Goal: Information Seeking & Learning: Understand process/instructions

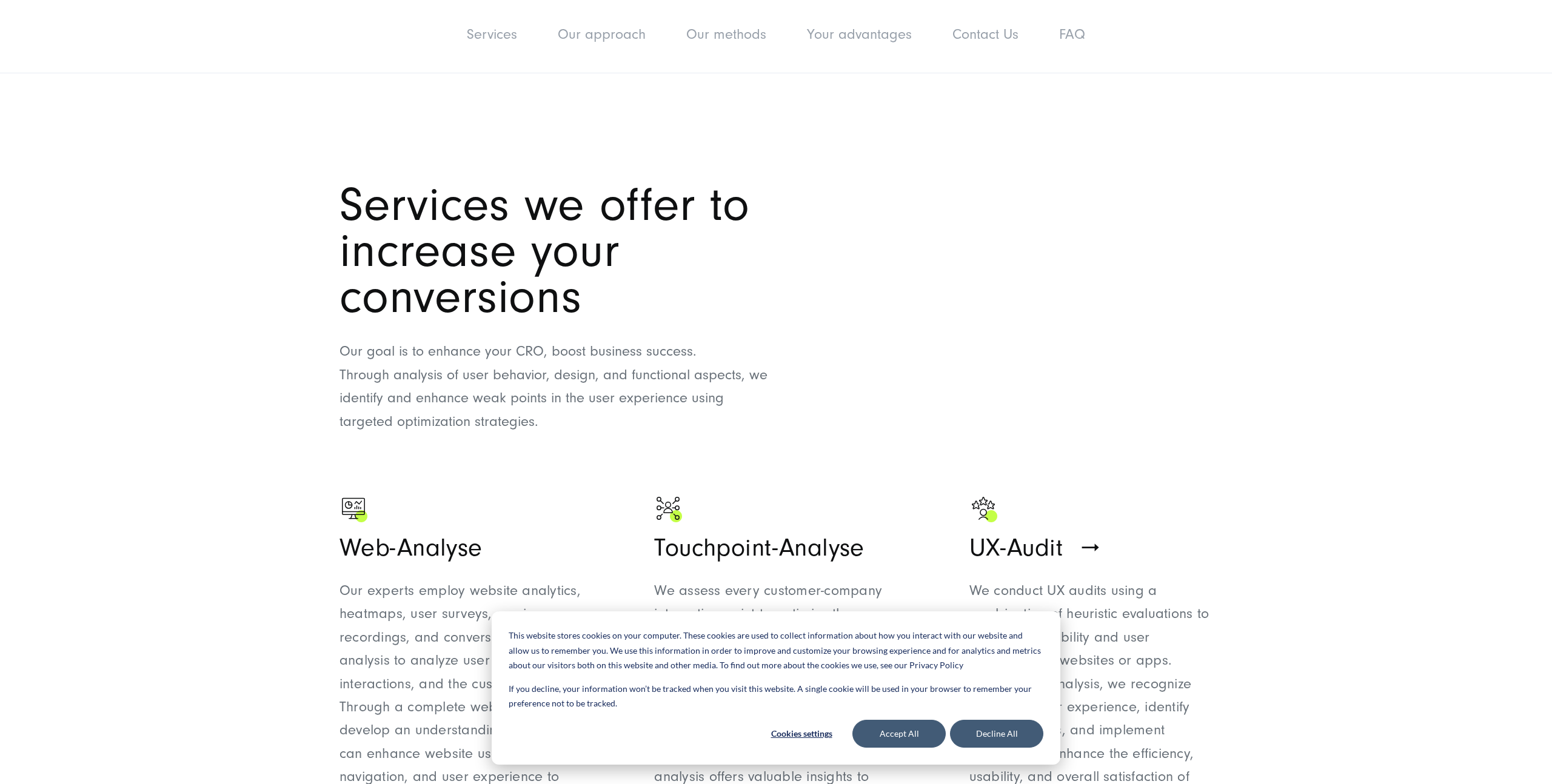
scroll to position [672, 0]
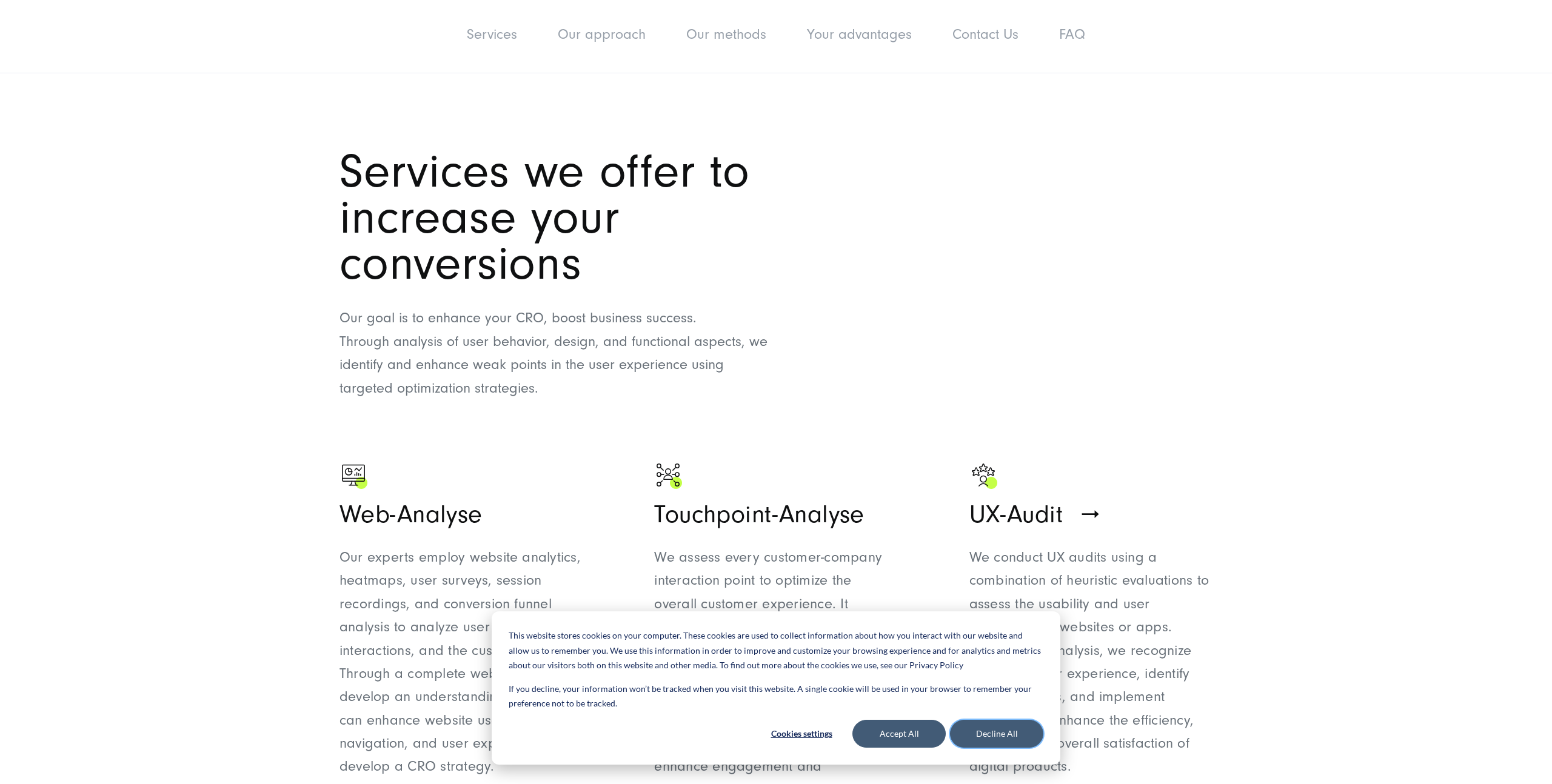
click at [988, 731] on button "Decline All" at bounding box center [997, 734] width 94 height 28
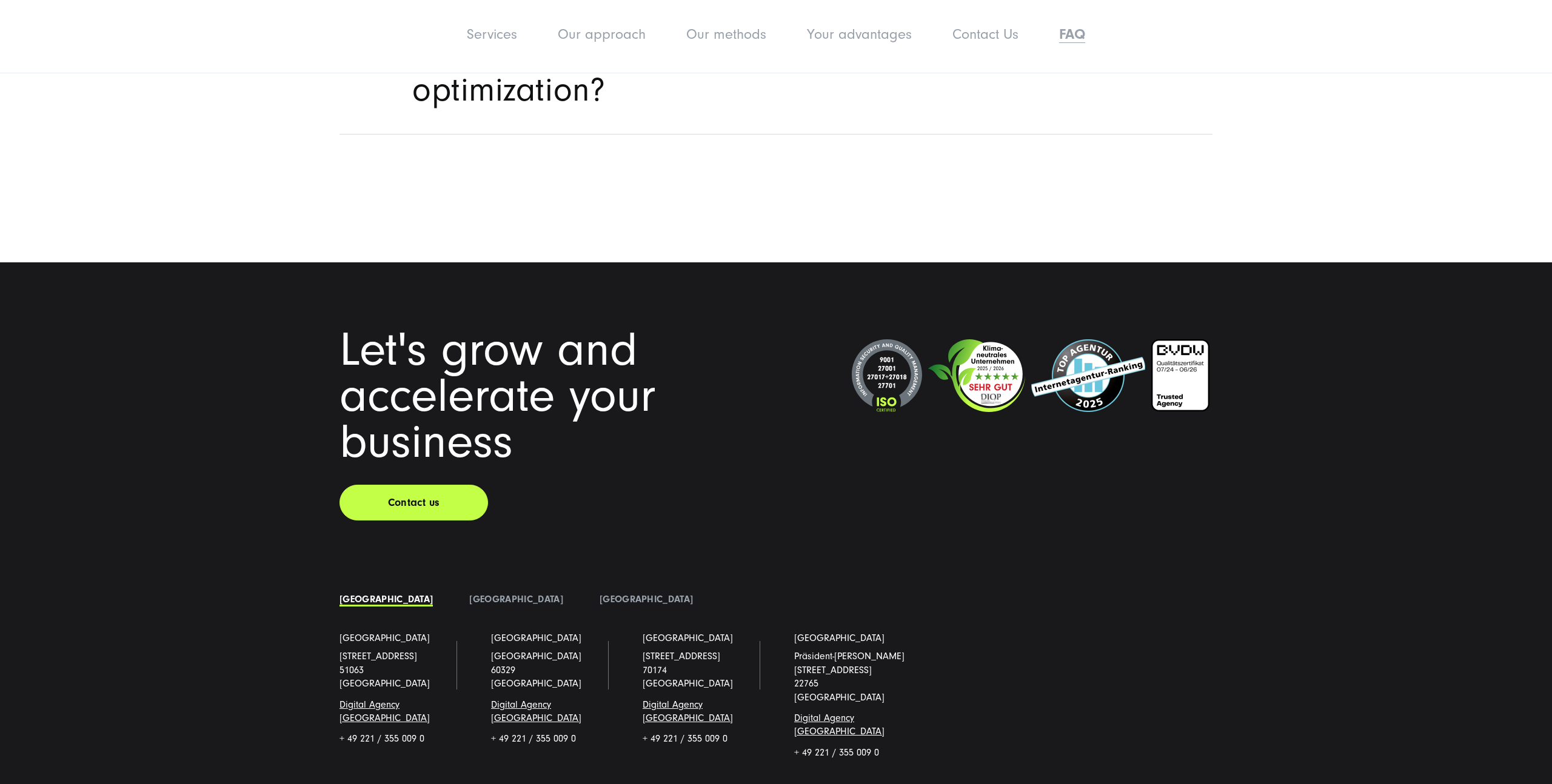
scroll to position [6812, 0]
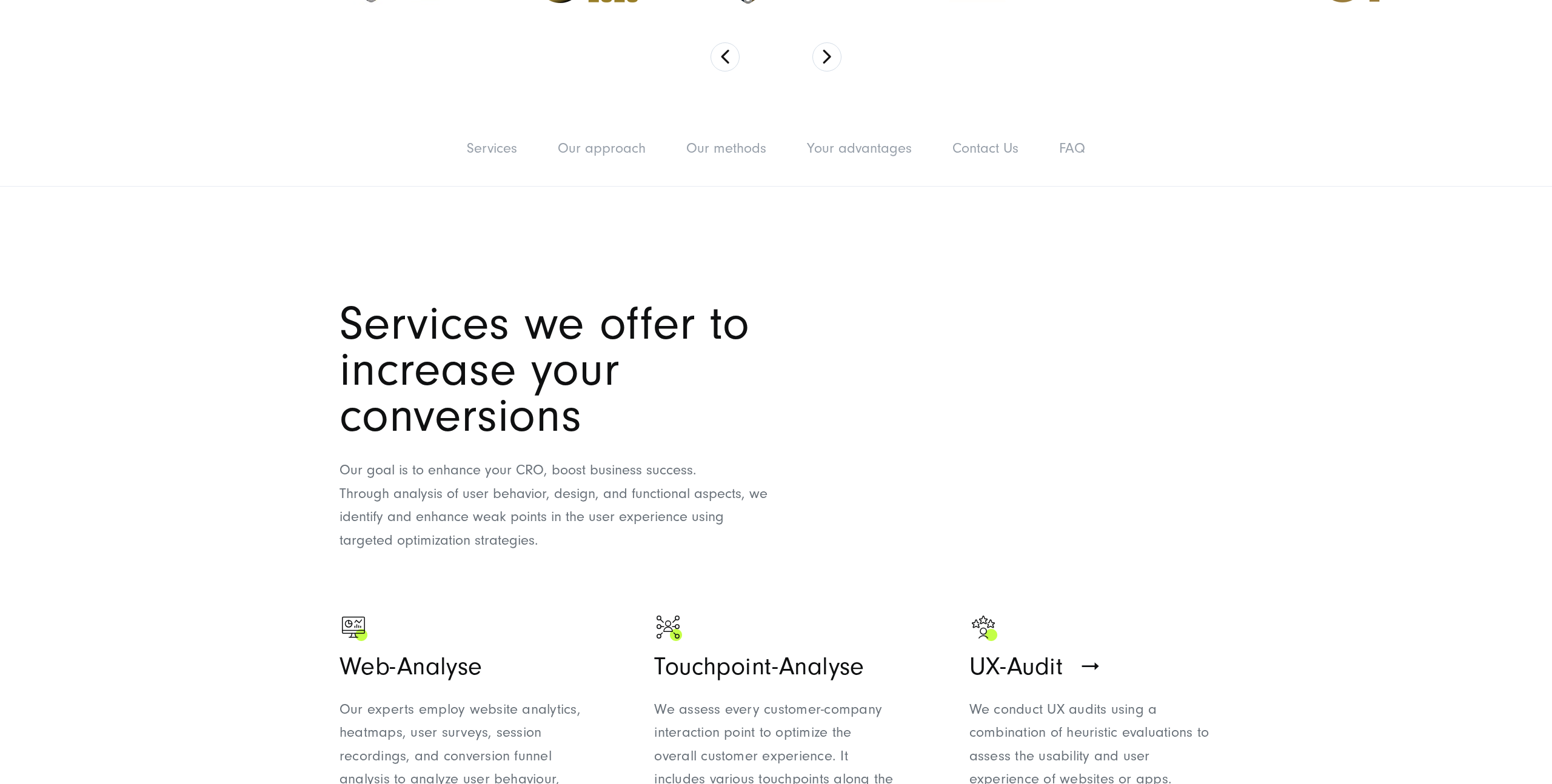
scroll to position [561, 0]
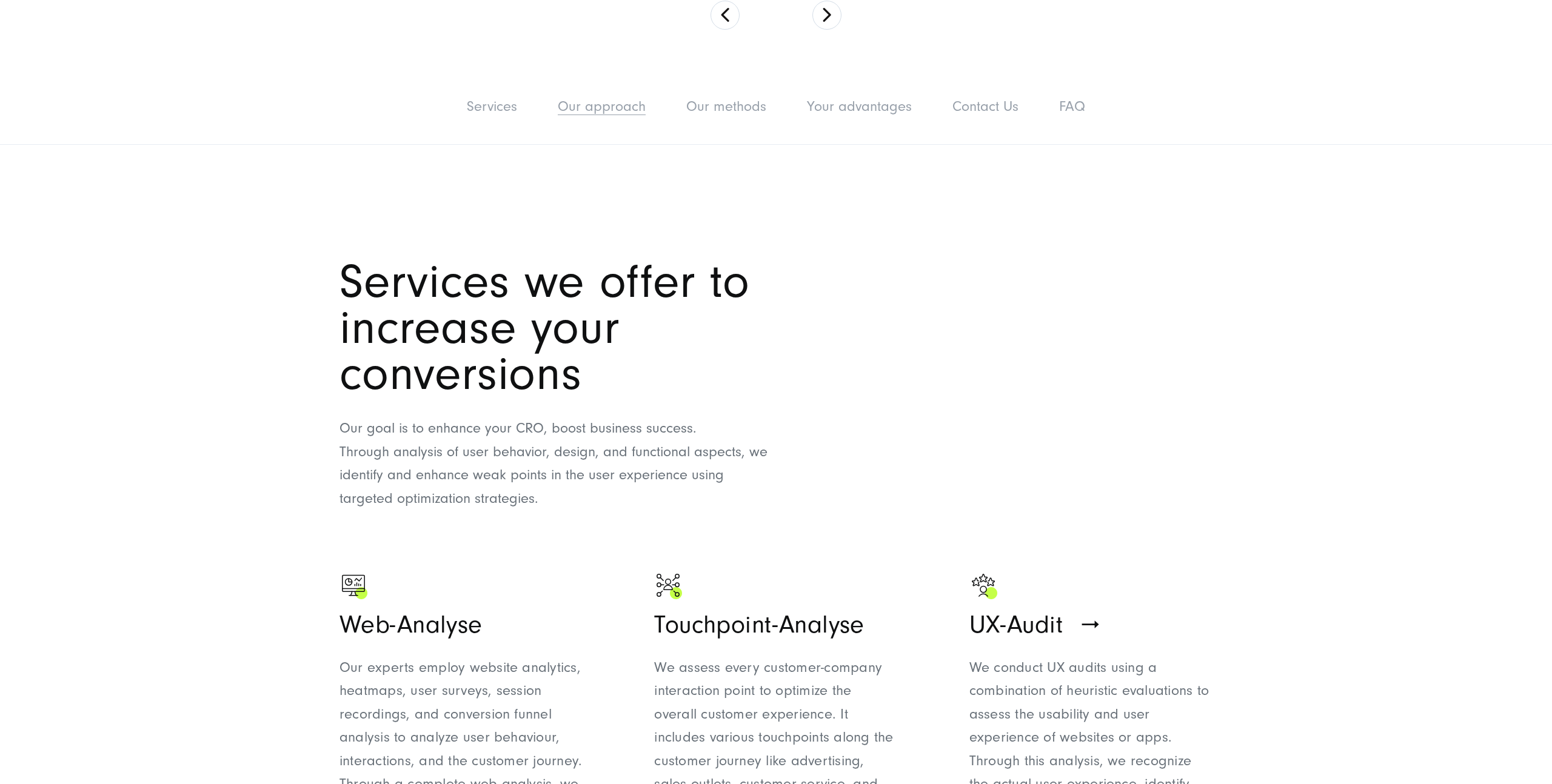
click at [593, 110] on link "Our approach" at bounding box center [602, 106] width 88 height 17
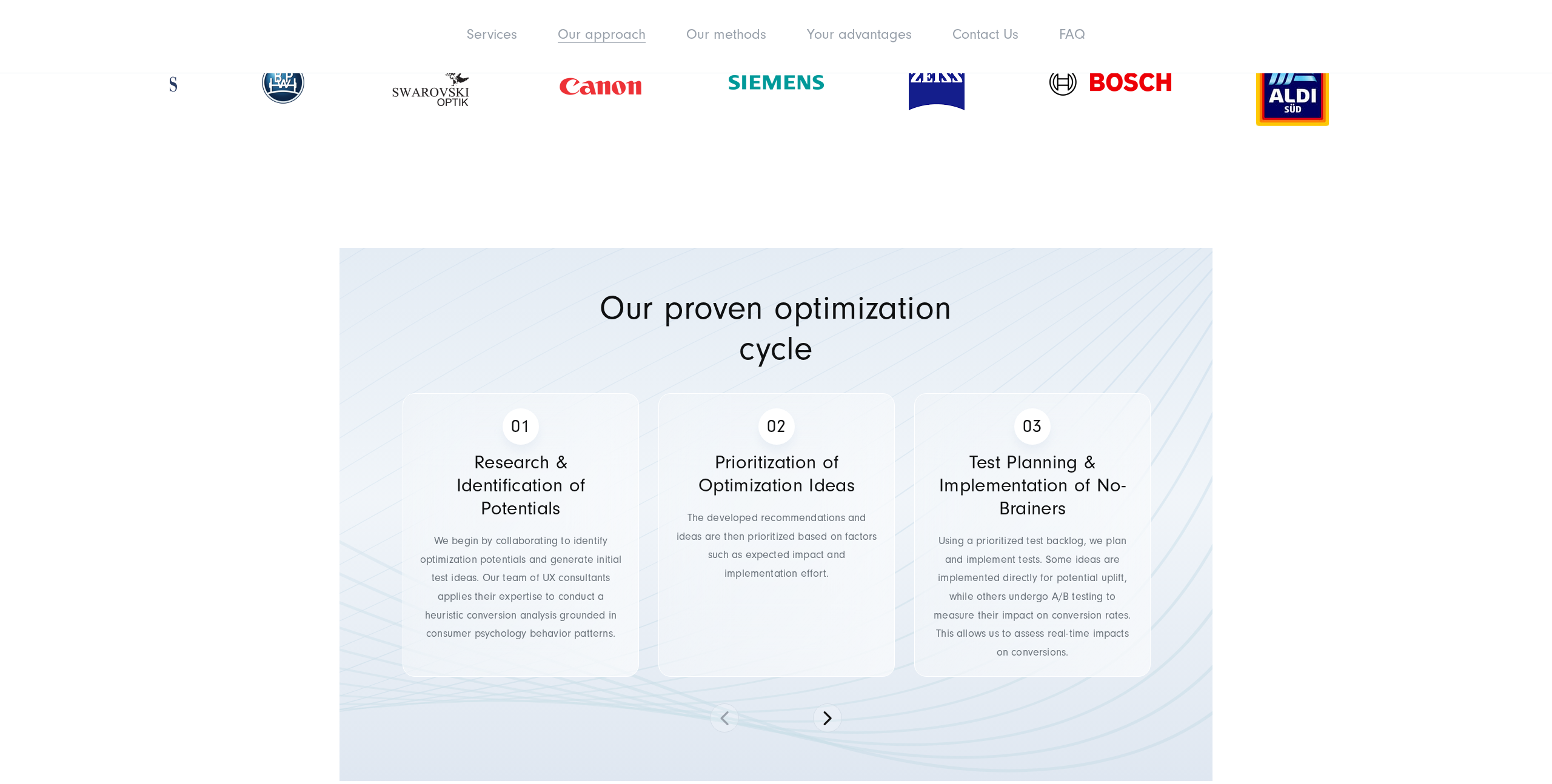
scroll to position [2577, 0]
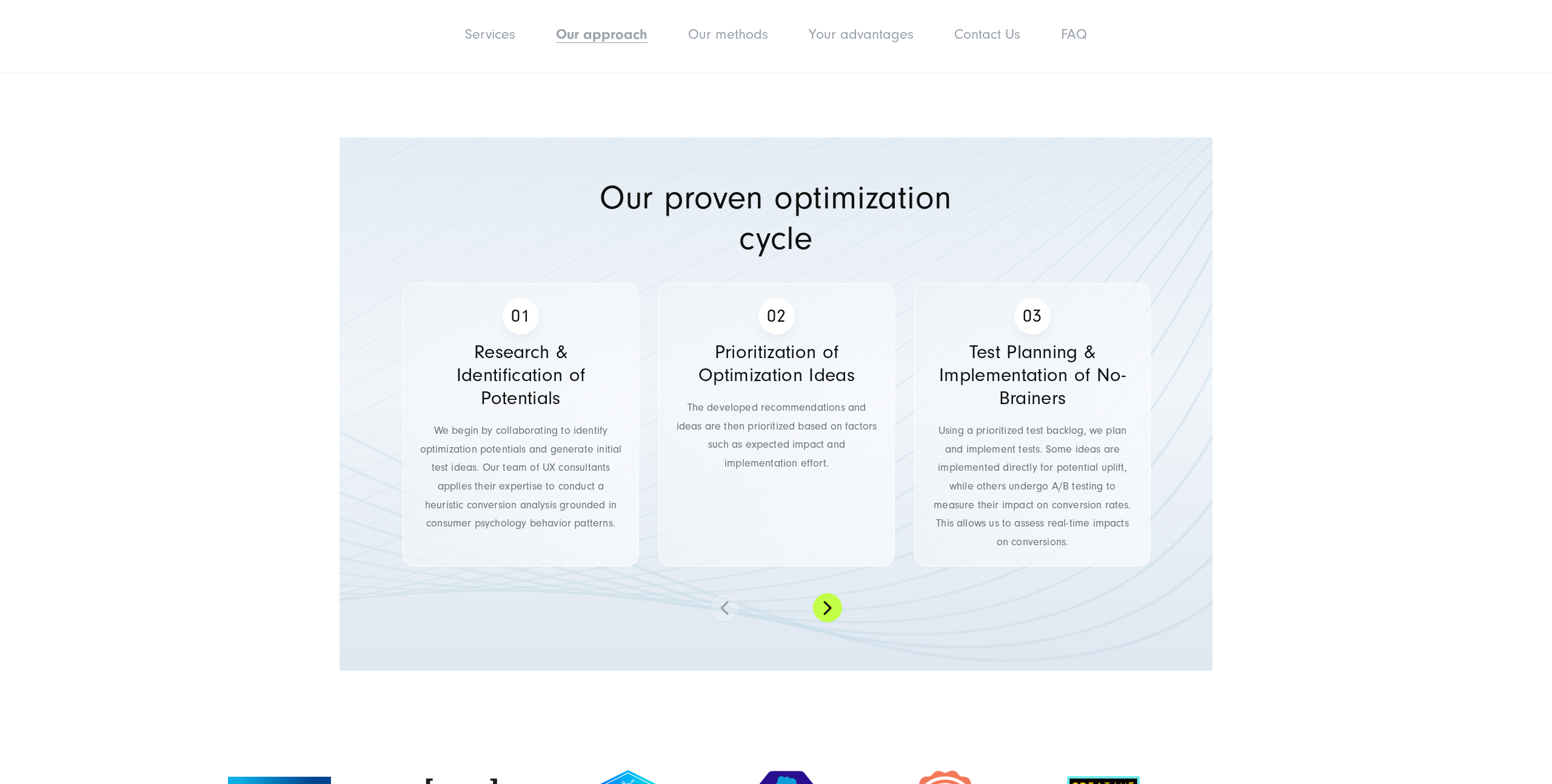
click at [840, 593] on button at bounding box center [827, 608] width 29 height 29
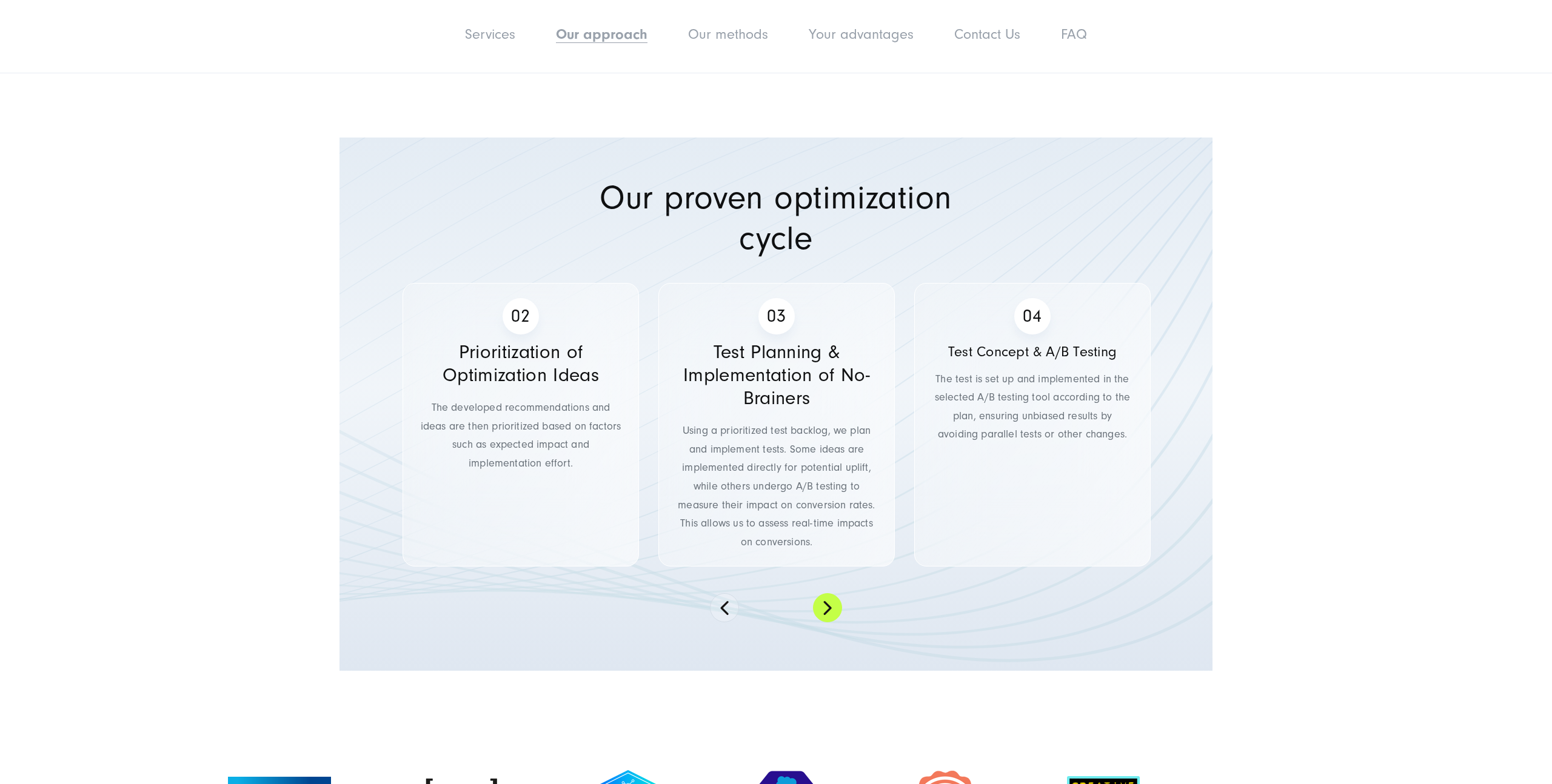
click at [840, 593] on button at bounding box center [827, 608] width 29 height 29
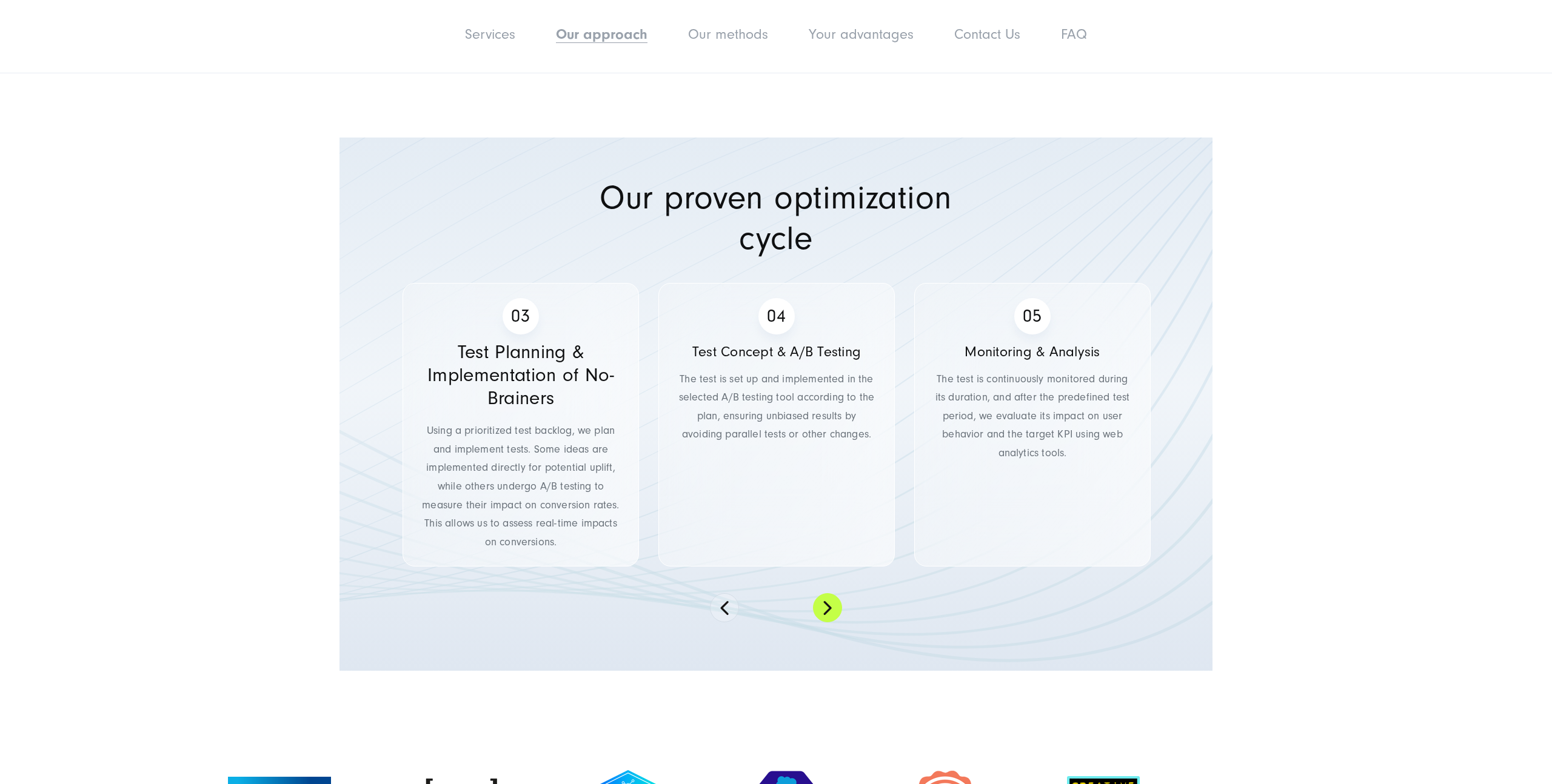
click at [840, 593] on button at bounding box center [827, 608] width 29 height 29
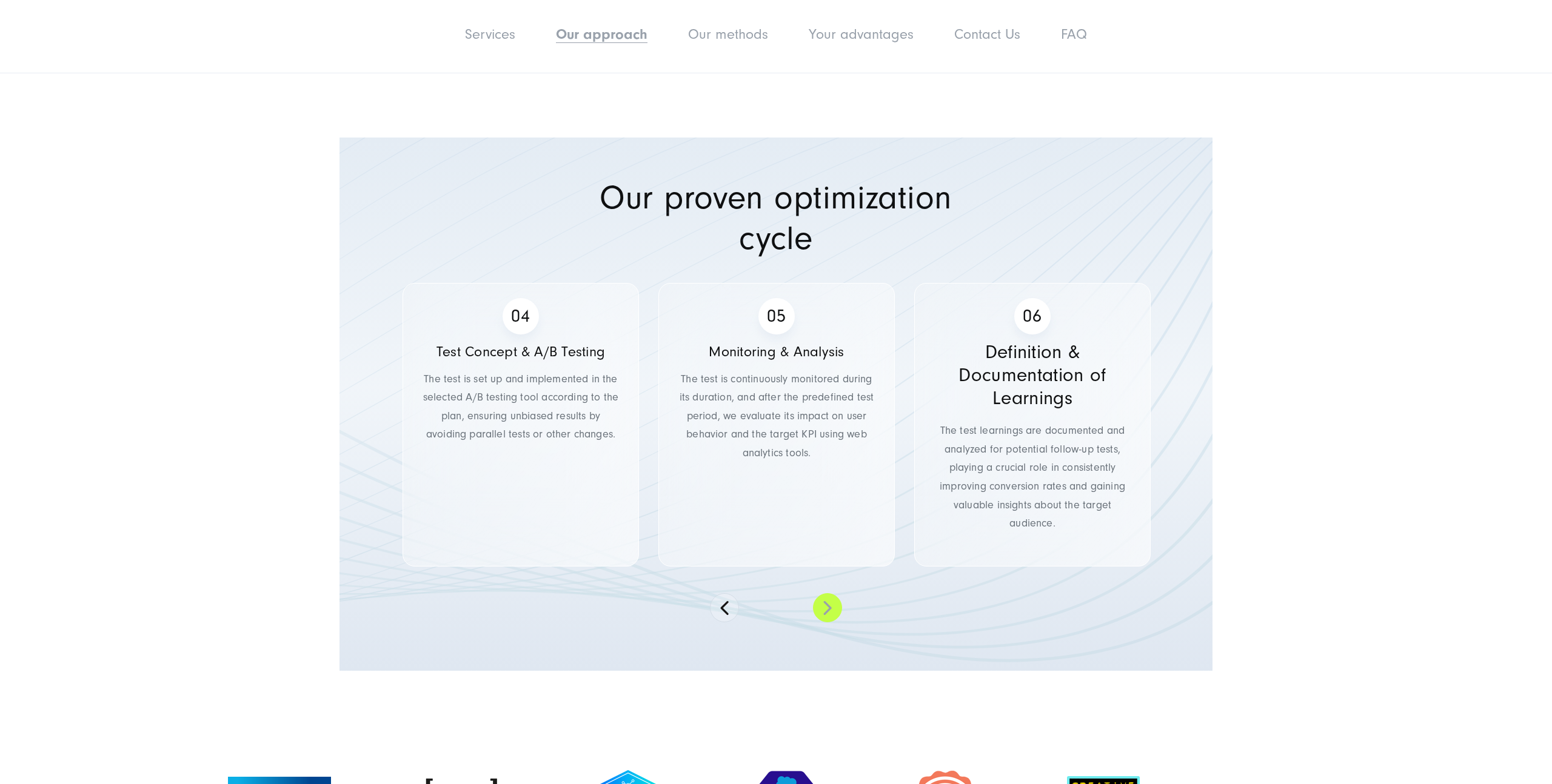
click at [840, 593] on button at bounding box center [827, 608] width 29 height 29
